Goal: Use online tool/utility: Use online tool/utility

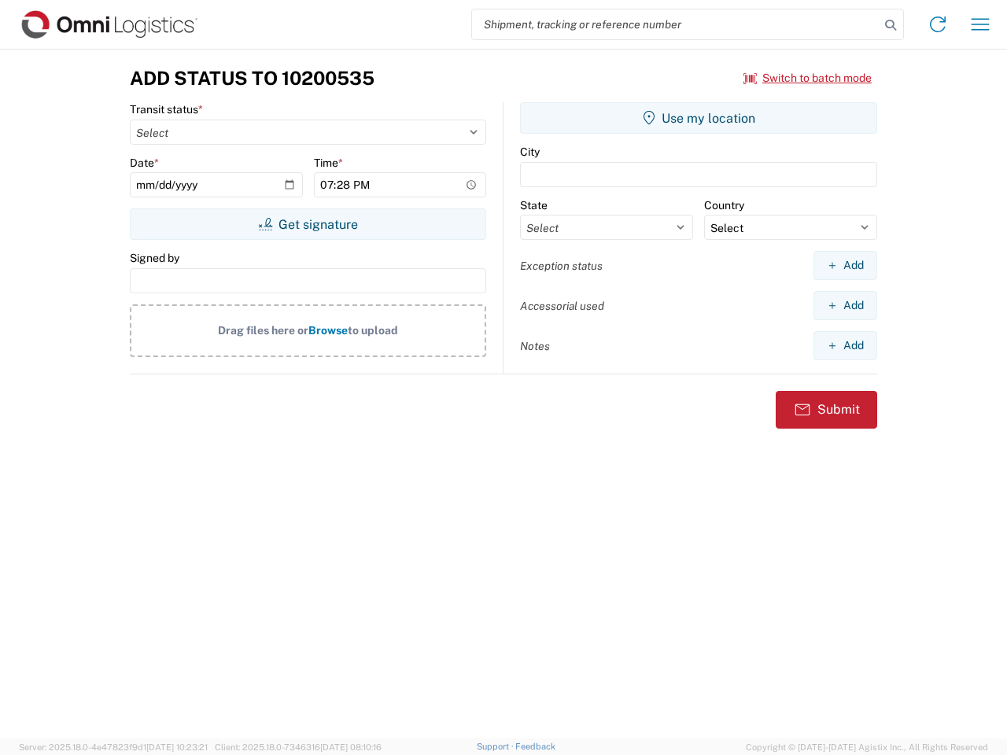
click at [676, 24] on input "search" at bounding box center [676, 24] width 408 height 30
click at [891, 25] on icon at bounding box center [891, 25] width 22 height 22
click at [938, 24] on icon at bounding box center [937, 24] width 25 height 25
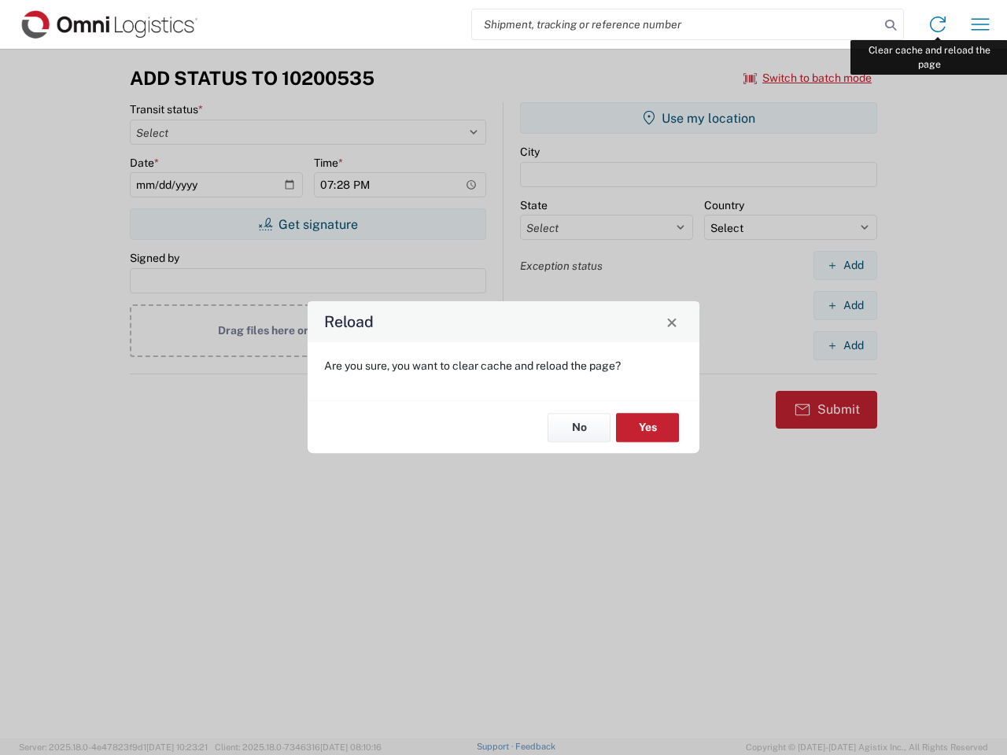
click at [980, 24] on div "Reload Are you sure, you want to clear cache and reload the page? No Yes" at bounding box center [503, 377] width 1007 height 755
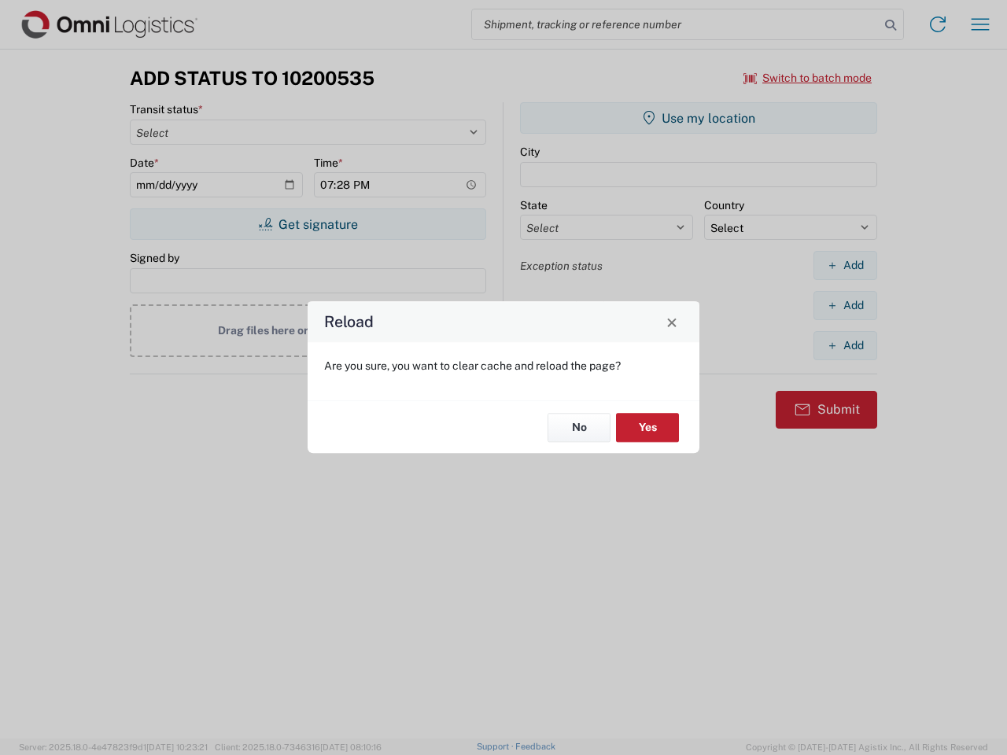
click at [808, 78] on div "Reload Are you sure, you want to clear cache and reload the page? No Yes" at bounding box center [503, 377] width 1007 height 755
click at [308, 224] on div "Reload Are you sure, you want to clear cache and reload the page? No Yes" at bounding box center [503, 377] width 1007 height 755
click at [699, 118] on div "Reload Are you sure, you want to clear cache and reload the page? No Yes" at bounding box center [503, 377] width 1007 height 755
click at [845, 265] on div "Reload Are you sure, you want to clear cache and reload the page? No Yes" at bounding box center [503, 377] width 1007 height 755
click at [845, 305] on div "Reload Are you sure, you want to clear cache and reload the page? No Yes" at bounding box center [503, 377] width 1007 height 755
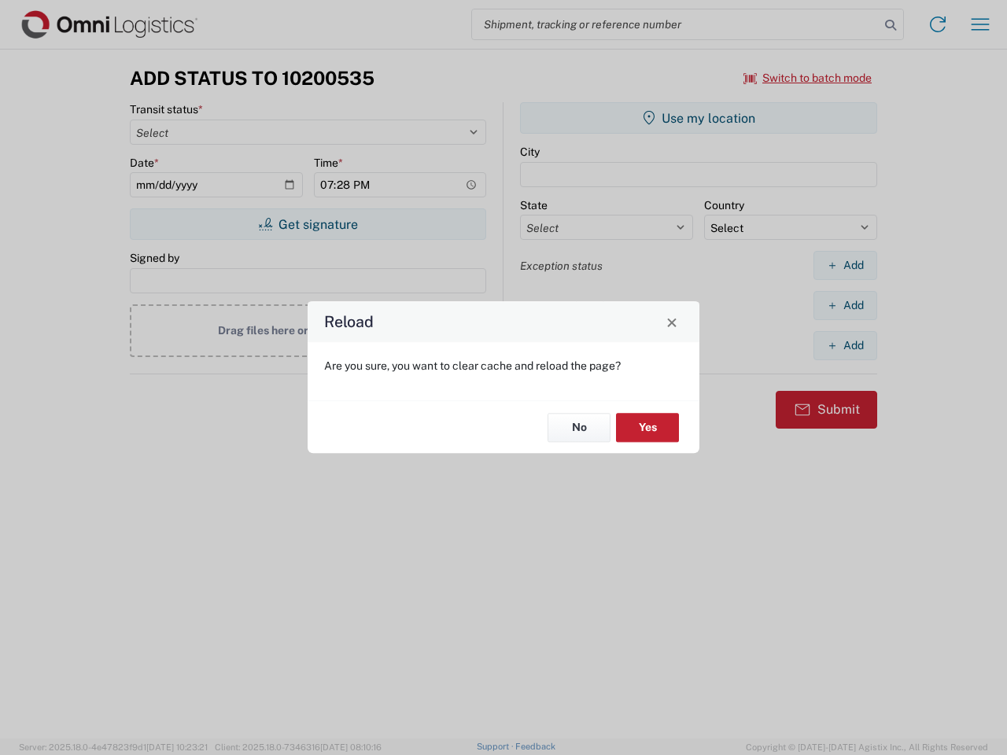
click at [845, 345] on div "Reload Are you sure, you want to clear cache and reload the page? No Yes" at bounding box center [503, 377] width 1007 height 755
